Goal: Task Accomplishment & Management: Manage account settings

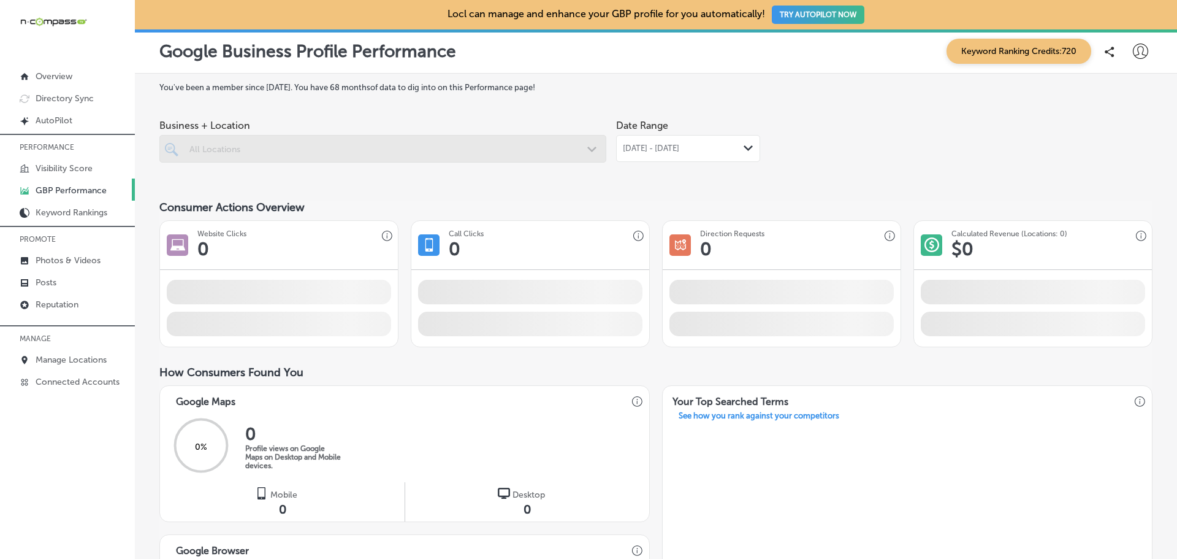
click at [1133, 53] on icon at bounding box center [1140, 51] width 15 height 15
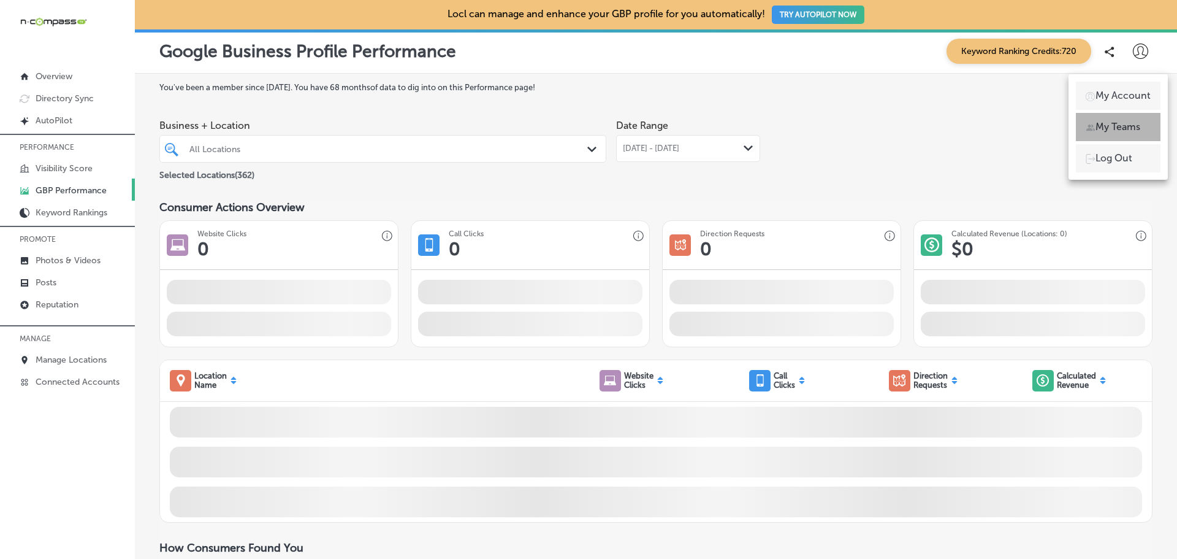
click at [1121, 120] on p "My Teams" at bounding box center [1118, 127] width 45 height 15
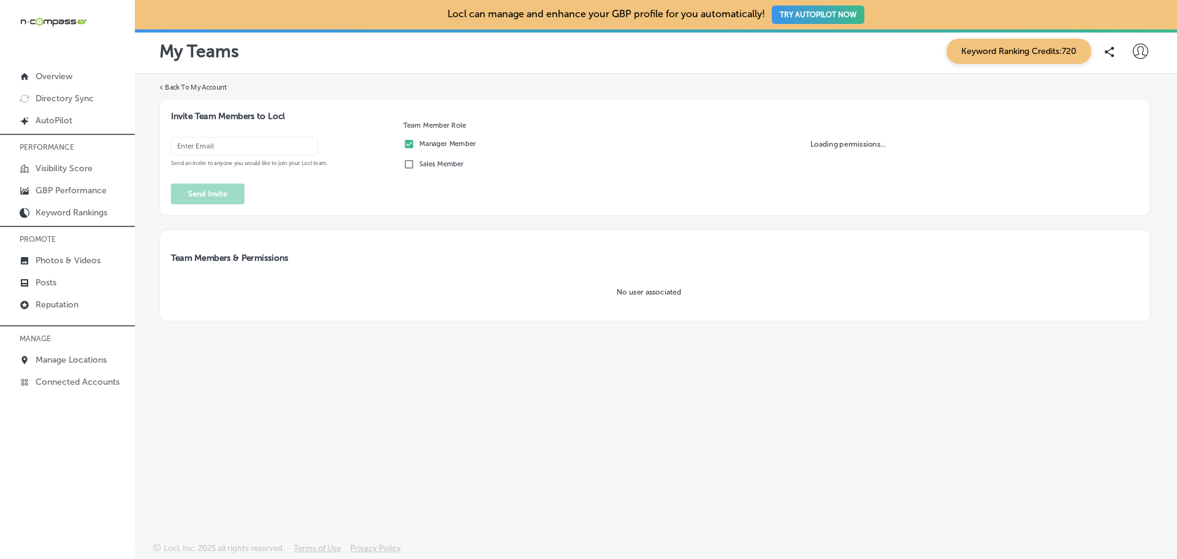
click at [225, 150] on input "email" at bounding box center [244, 146] width 147 height 18
